Goal: Task Accomplishment & Management: Use online tool/utility

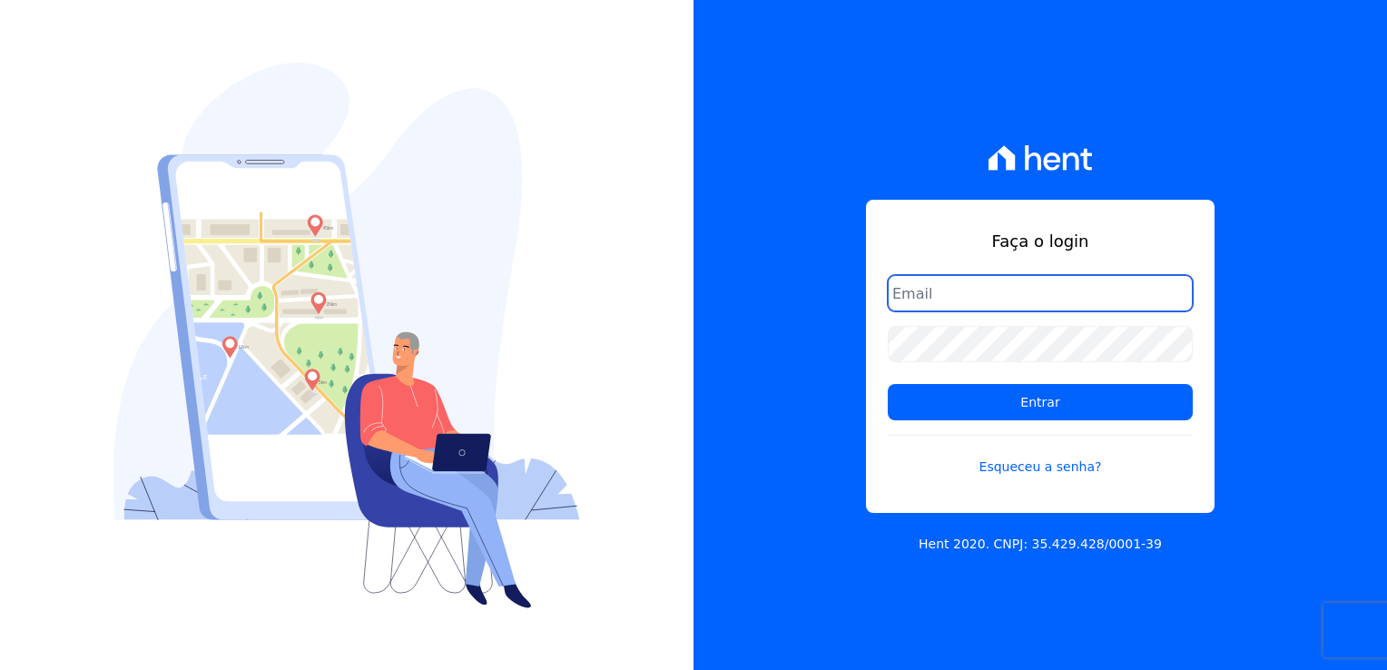
click at [991, 295] on input "email" at bounding box center [1040, 293] width 305 height 36
type input "thayna@graalengenharia.com.br"
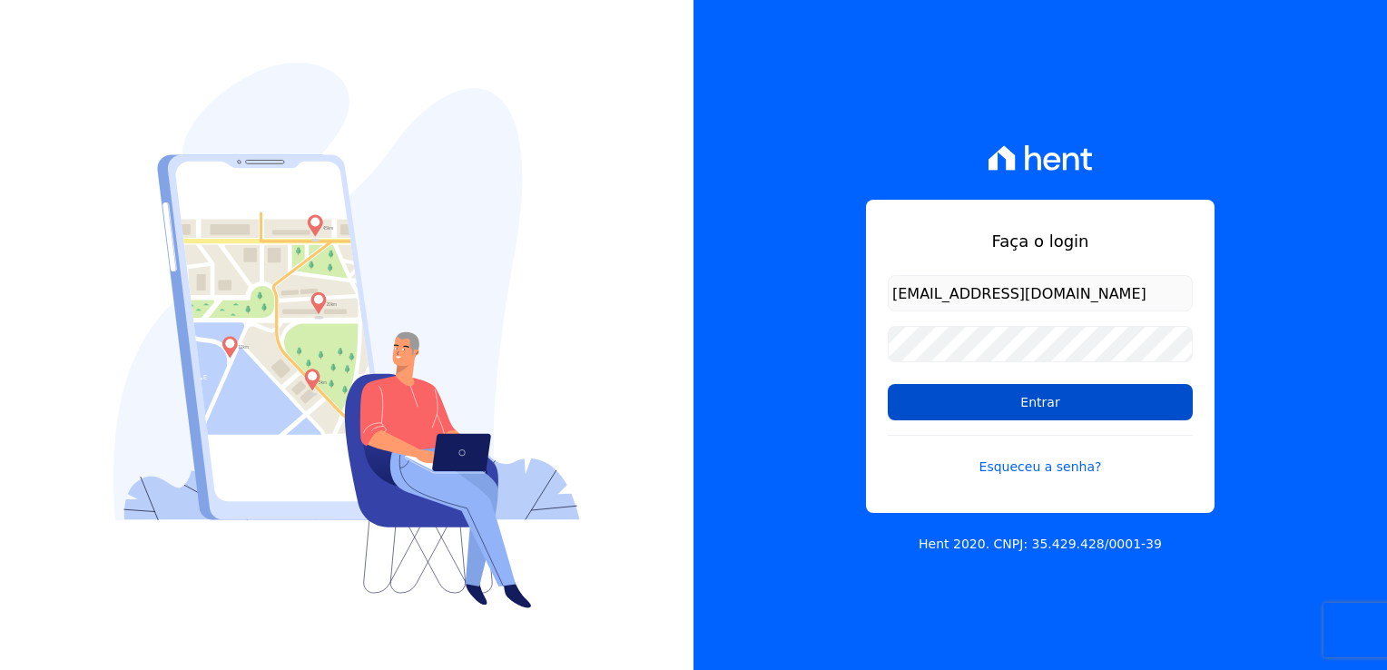
click at [1057, 406] on input "Entrar" at bounding box center [1040, 402] width 305 height 36
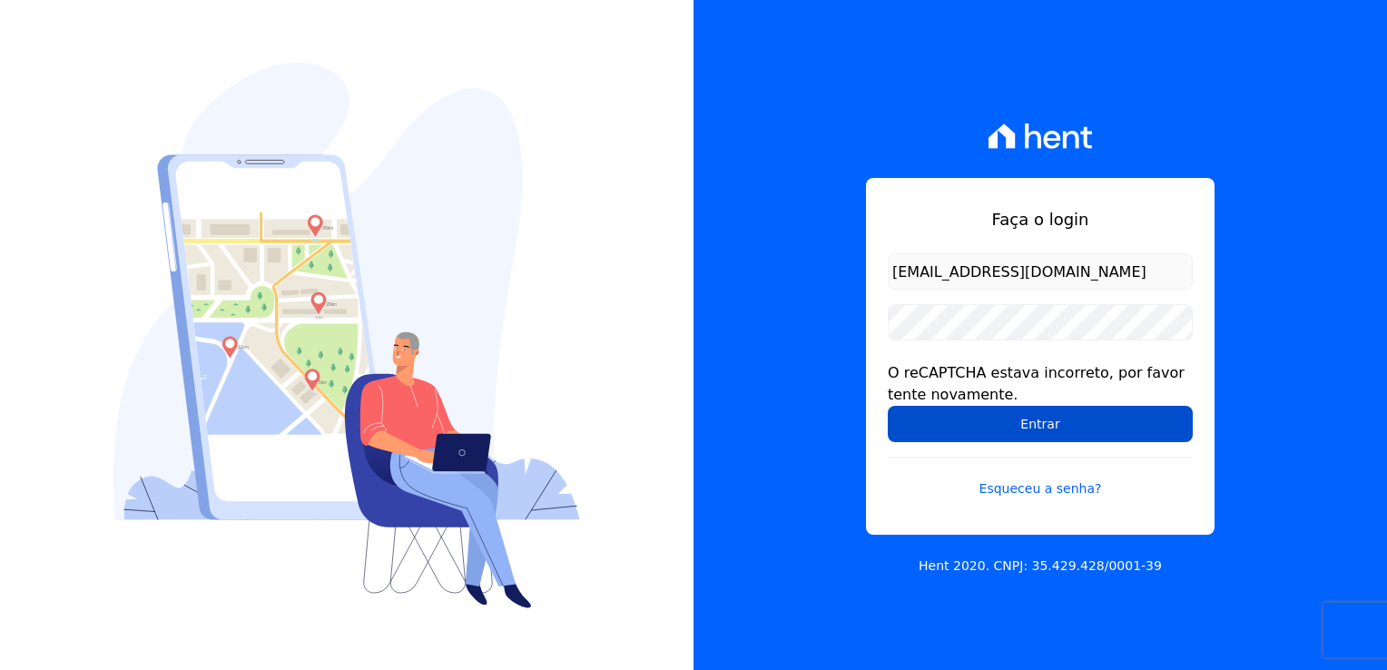
click at [1032, 426] on input "Entrar" at bounding box center [1040, 424] width 305 height 36
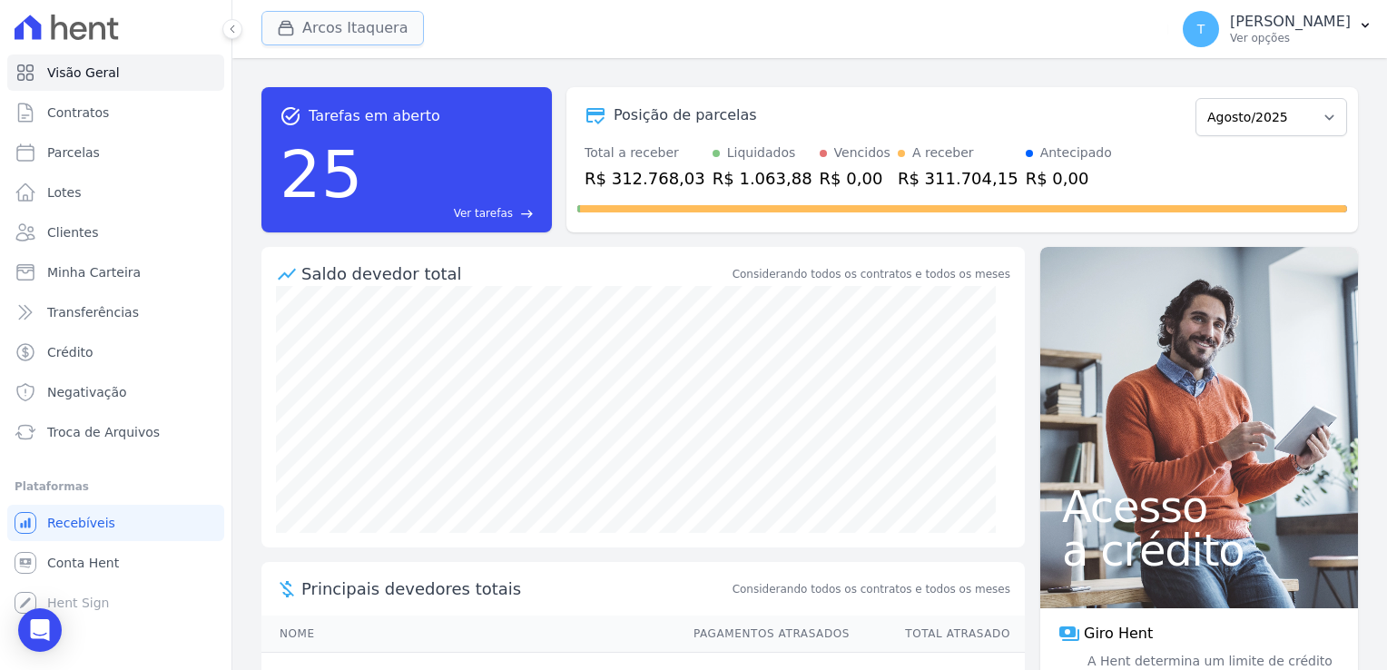
click at [368, 34] on button "Arcos Itaquera" at bounding box center [342, 28] width 162 height 34
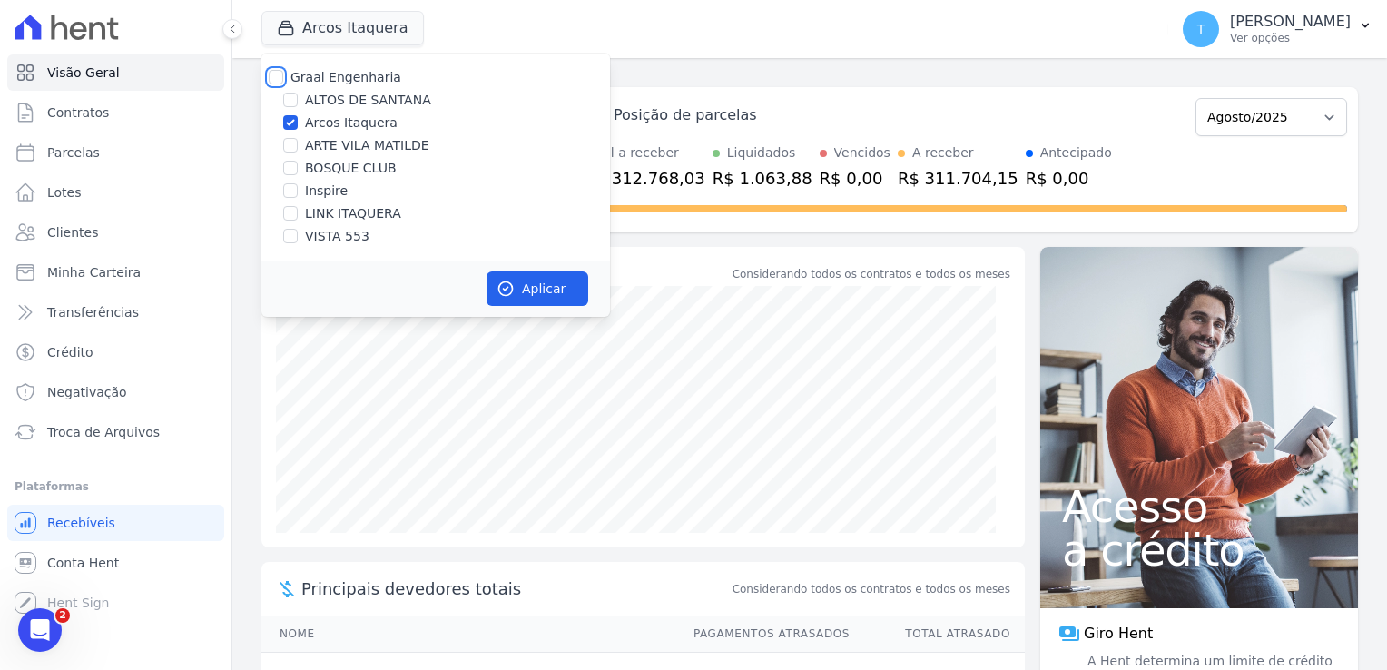
click at [278, 76] on input "Graal Engenharia" at bounding box center [276, 77] width 15 height 15
checkbox input "true"
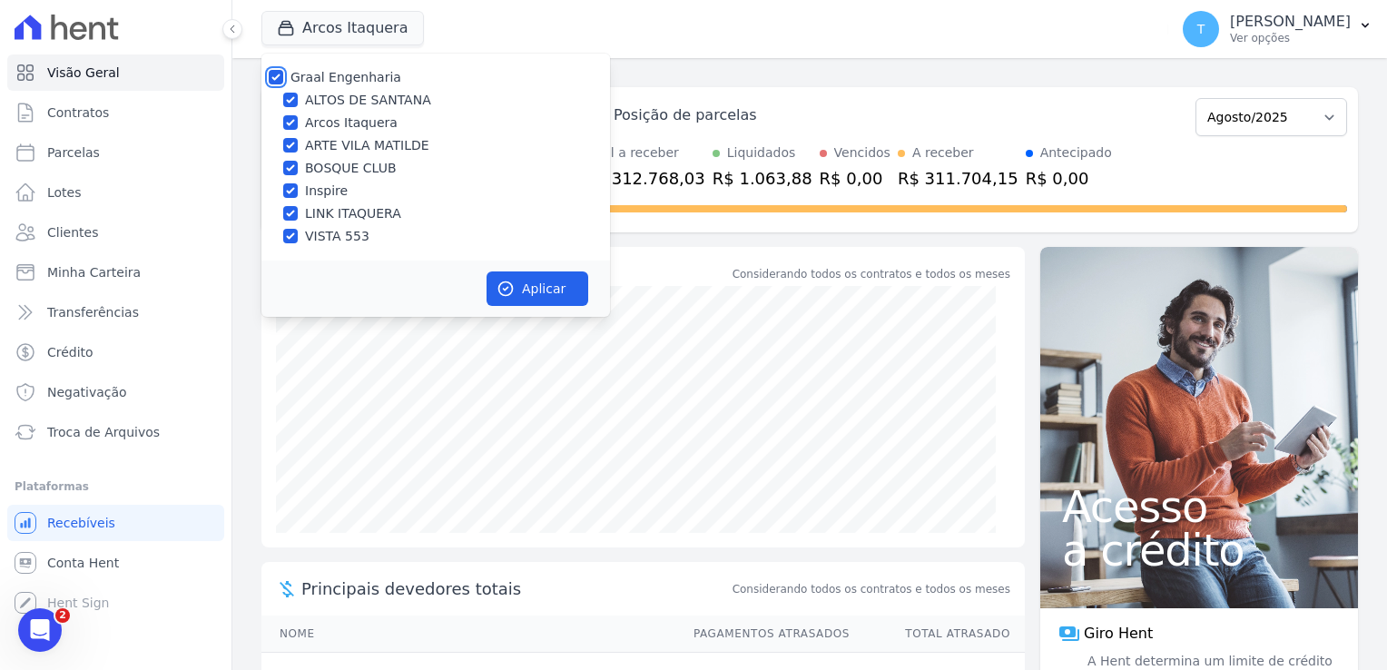
checkbox input "true"
click at [559, 283] on button "Aplicar" at bounding box center [538, 288] width 102 height 34
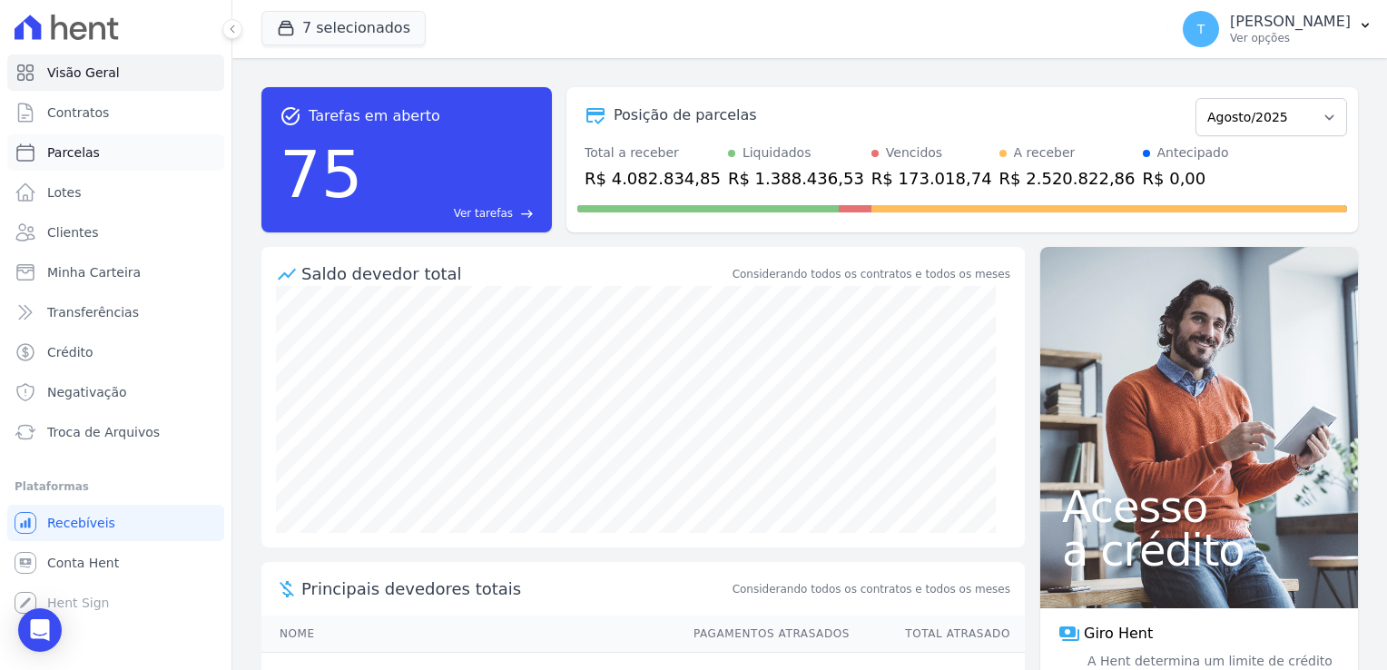
click at [84, 155] on span "Parcelas" at bounding box center [73, 152] width 53 height 18
select select
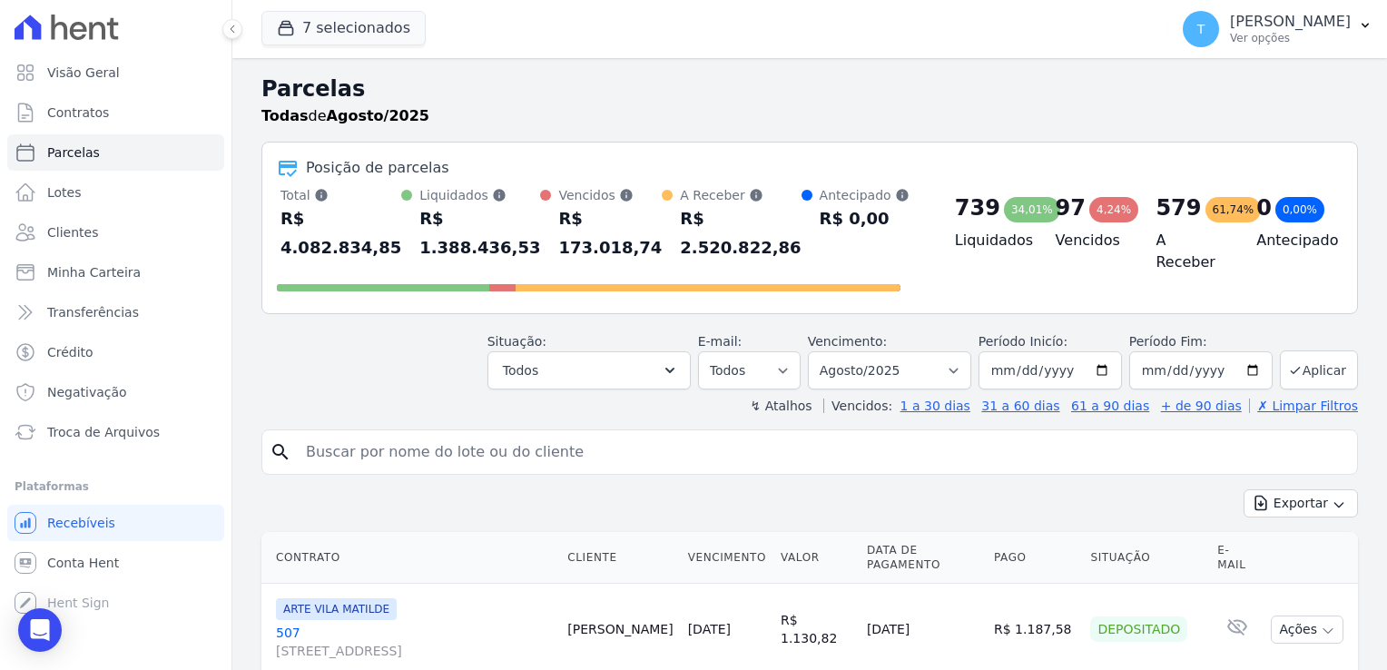
click at [419, 434] on input "search" at bounding box center [822, 452] width 1055 height 36
paste input "[PERSON_NAME]"
type input "[PERSON_NAME]"
select select
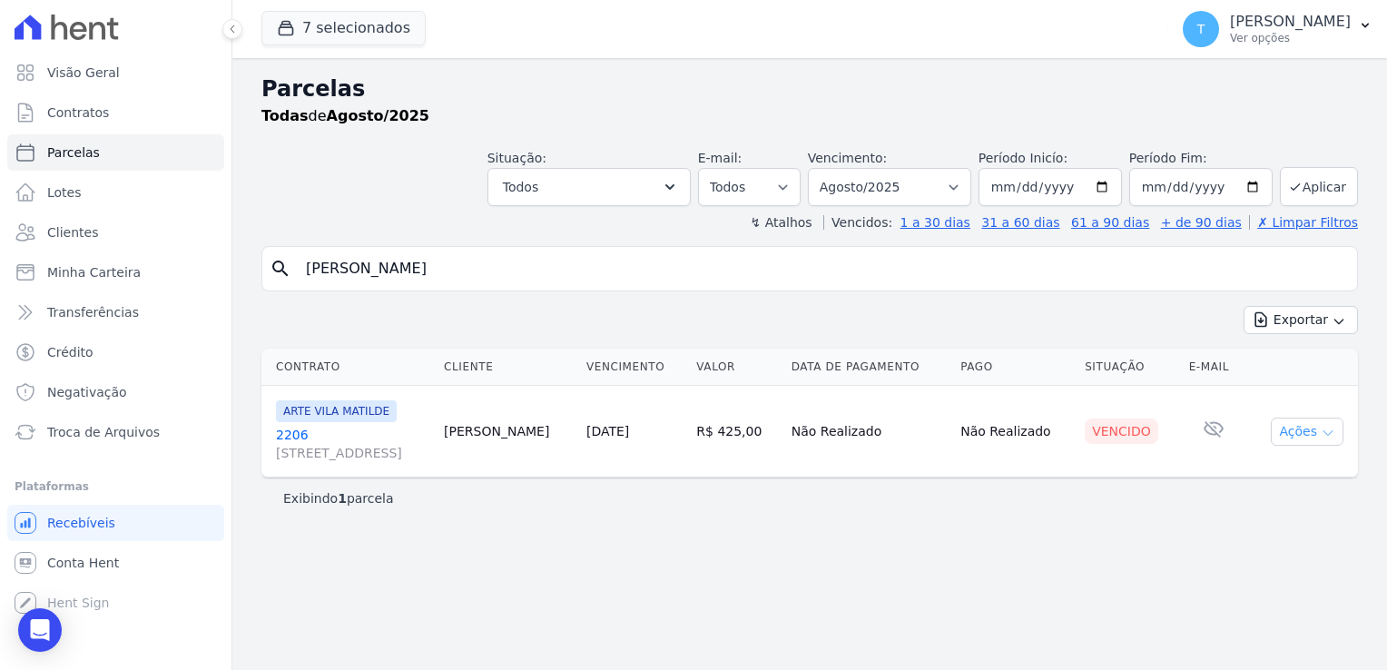
click at [1325, 438] on icon "button" at bounding box center [1328, 433] width 15 height 15
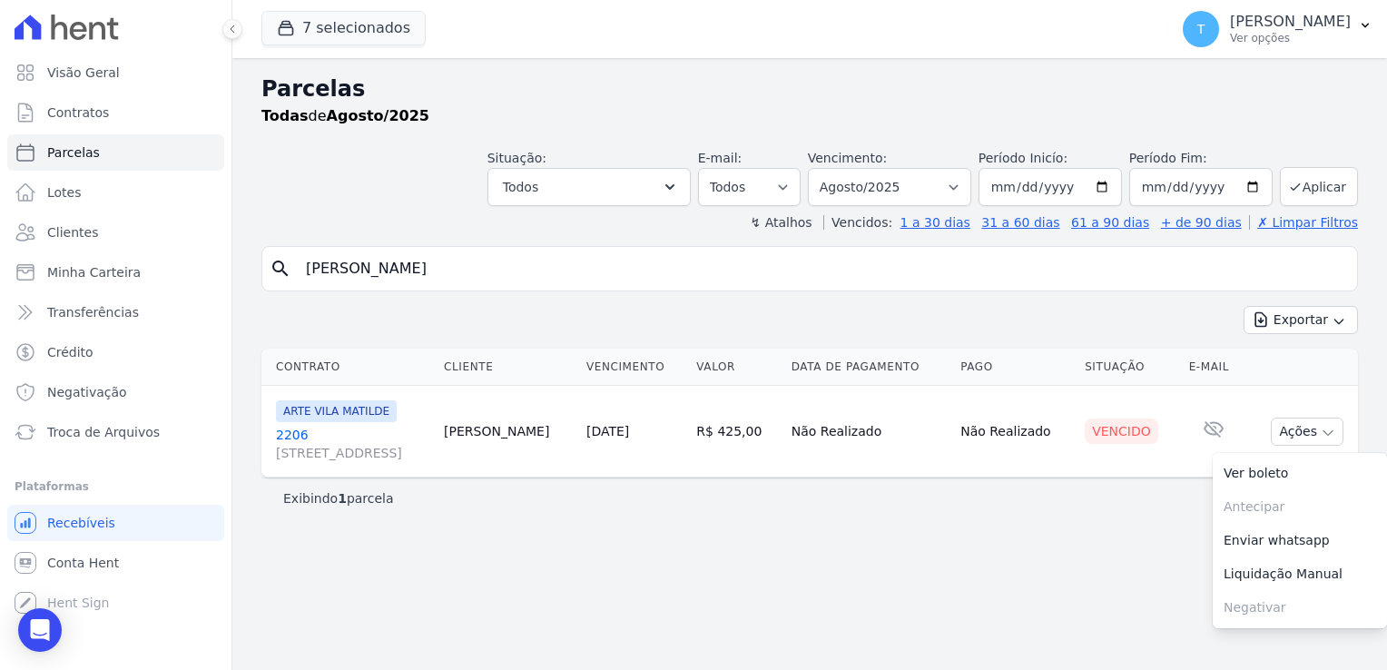
click at [969, 569] on div "Parcelas Todas de Agosto/2025 Situação: Agendado Em Aberto Pago Processando Can…" at bounding box center [809, 364] width 1155 height 612
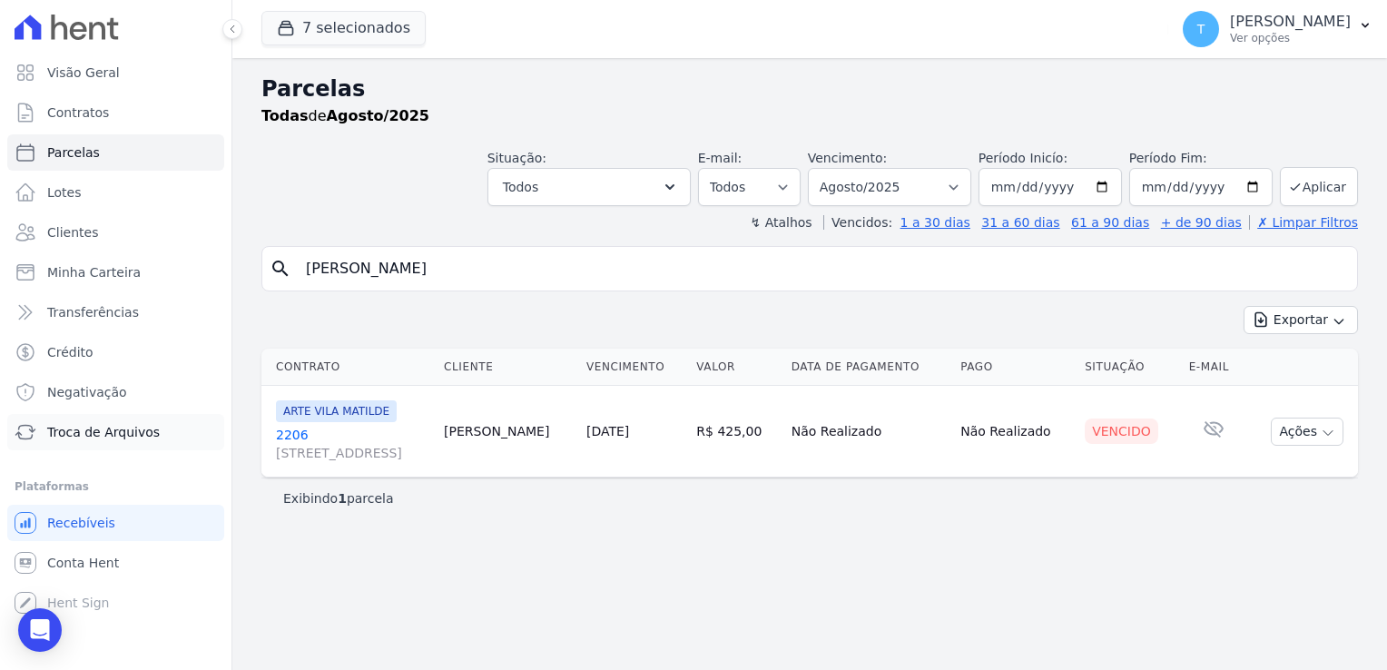
click at [123, 429] on span "Troca de Arquivos" at bounding box center [103, 432] width 113 height 18
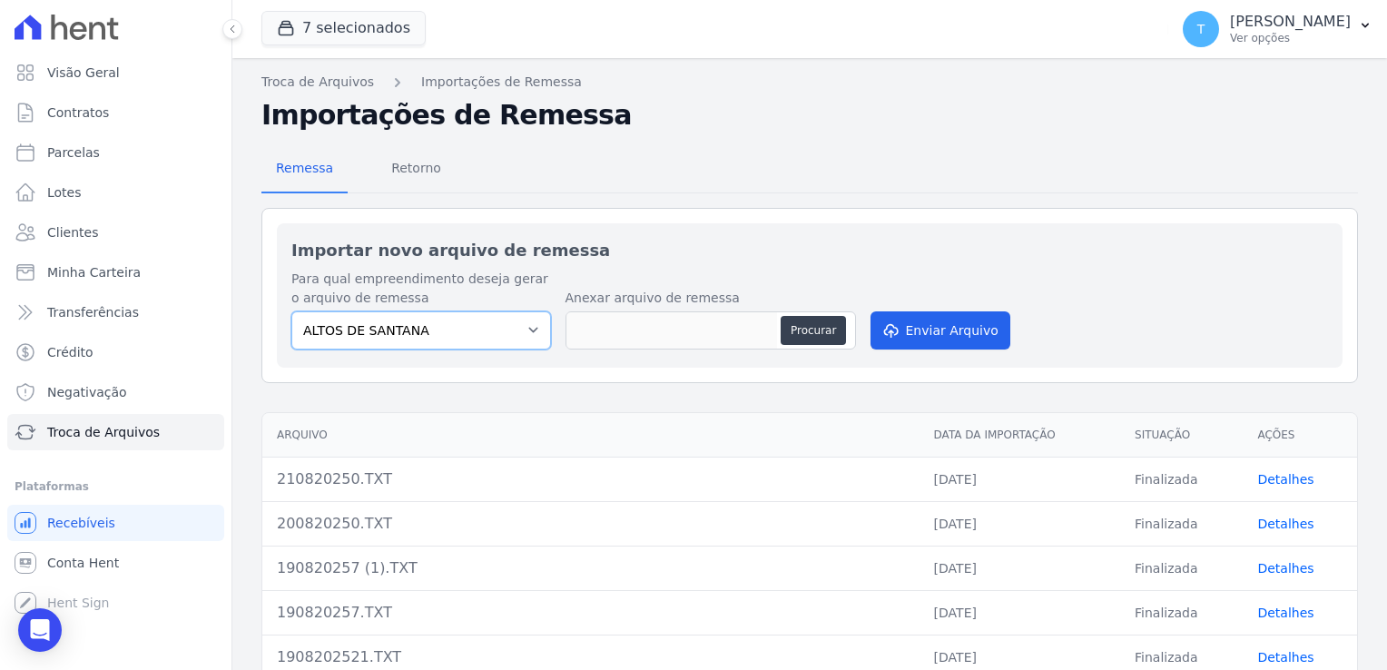
click at [533, 334] on select "ALTOS DE SANTANA Arcos Itaquera ARTE VILA MATILDE BOSQUE CLUB Inspire LINK [GEO…" at bounding box center [421, 330] width 260 height 38
select select "f2036c47-f869-4cf7-aa49-d68e524f2024"
click at [291, 311] on select "ALTOS DE SANTANA Arcos Itaquera ARTE VILA MATILDE BOSQUE CLUB Inspire LINK [GEO…" at bounding box center [421, 330] width 260 height 38
click at [800, 339] on button "Procurar" at bounding box center [813, 330] width 65 height 29
type input "220820250.TXT"
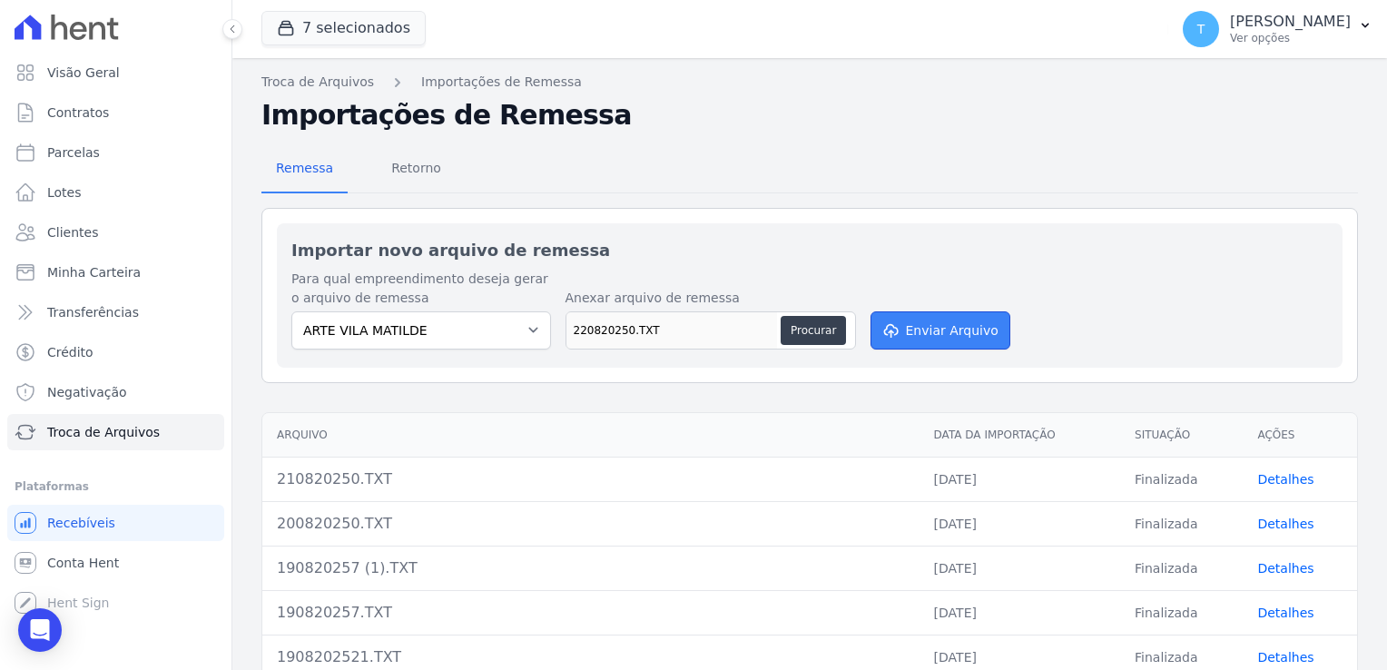
click at [924, 340] on button "Enviar Arquivo" at bounding box center [940, 330] width 140 height 38
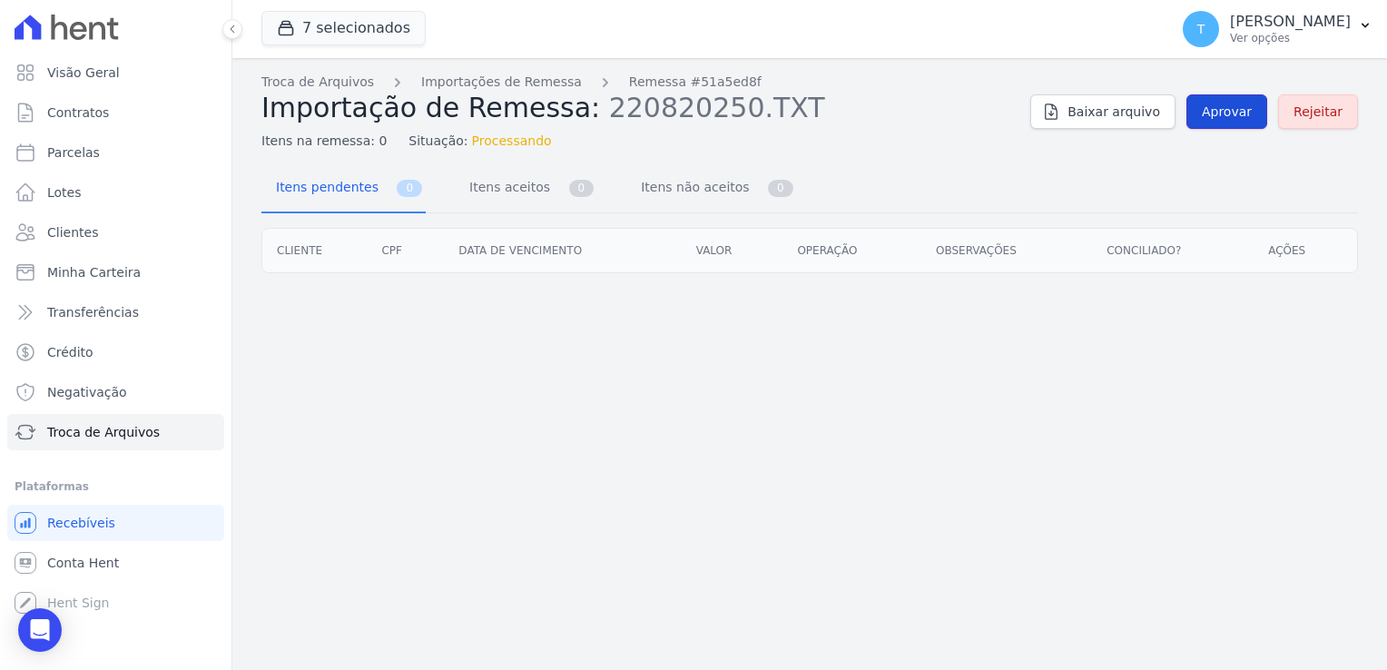
click at [1234, 114] on span "Aprovar" at bounding box center [1227, 112] width 50 height 18
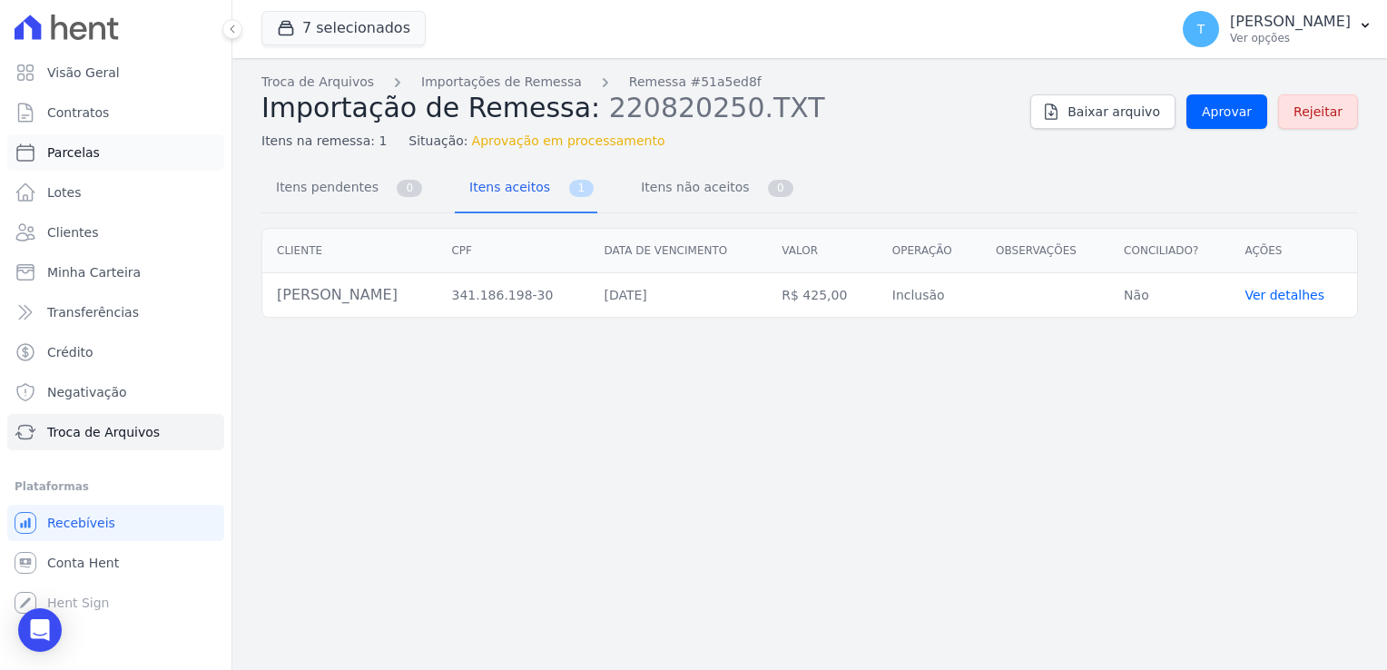
click at [126, 163] on link "Parcelas" at bounding box center [115, 152] width 217 height 36
select select
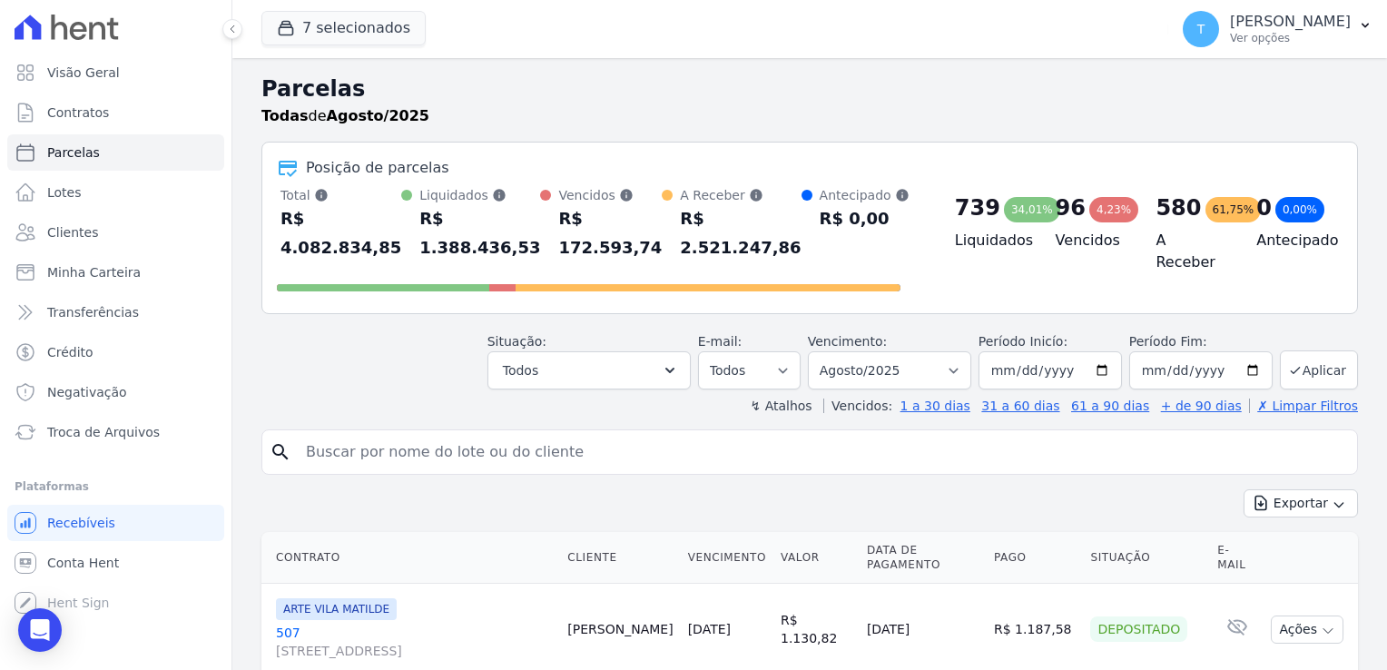
click at [341, 434] on input "search" at bounding box center [822, 452] width 1055 height 36
paste input "[PERSON_NAME]"
type input "[PERSON_NAME]"
select select
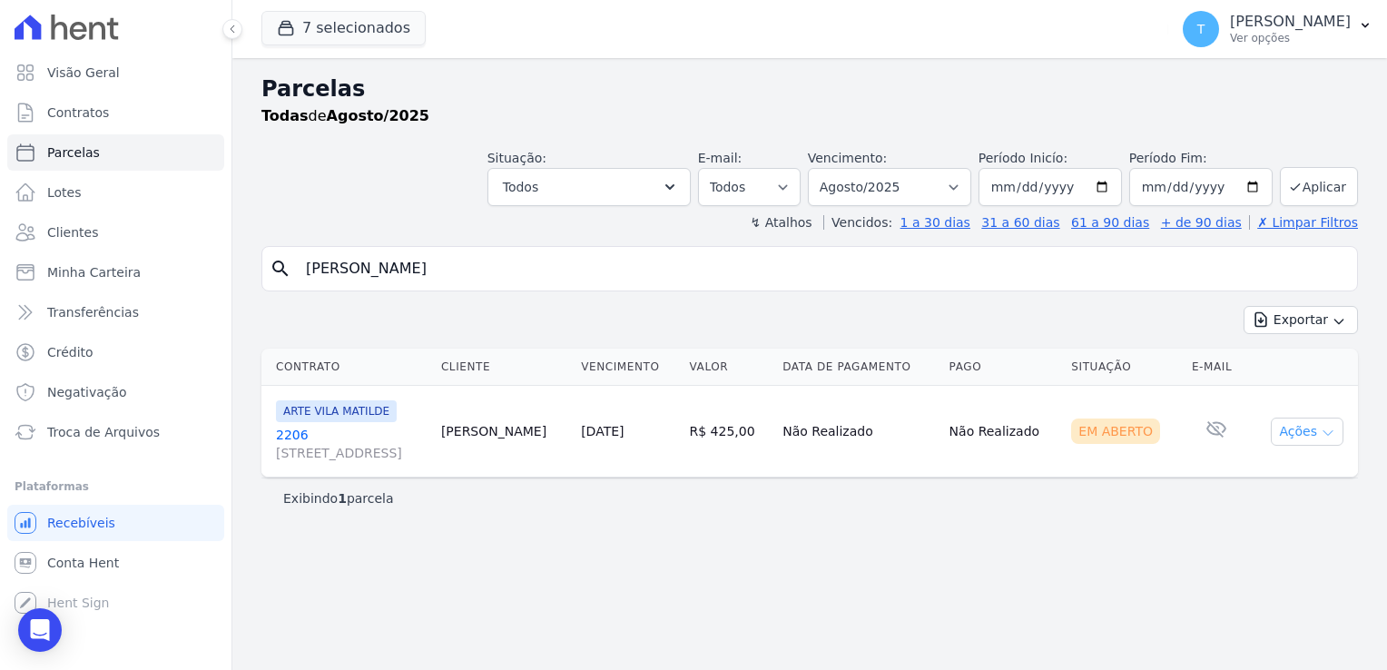
click at [1333, 432] on icon "button" at bounding box center [1328, 433] width 15 height 15
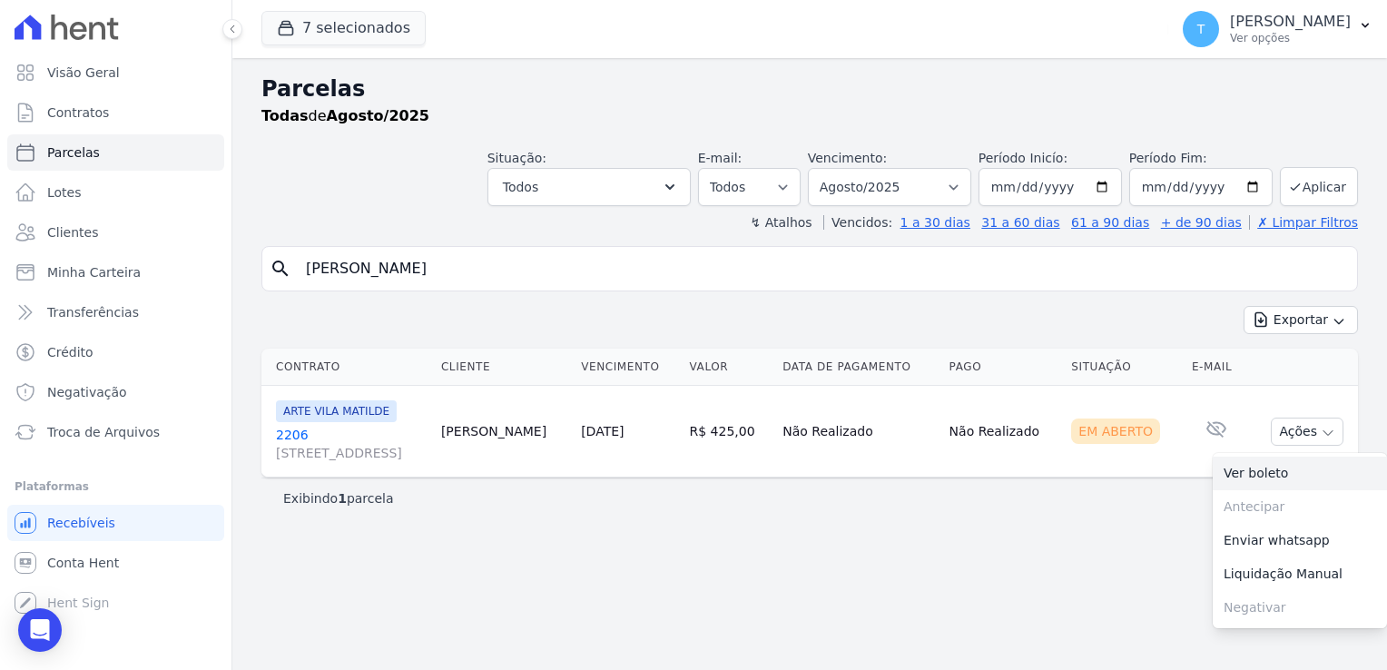
click at [1274, 473] on link "Ver boleto" at bounding box center [1300, 474] width 174 height 34
